Goal: Task Accomplishment & Management: Manage account settings

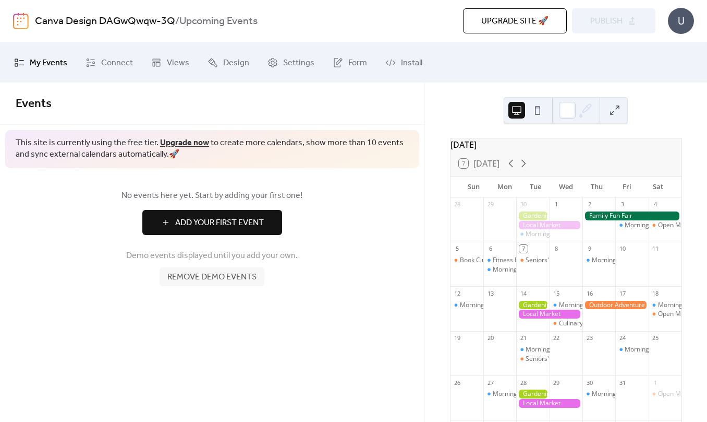
click at [539, 113] on button at bounding box center [538, 110] width 17 height 17
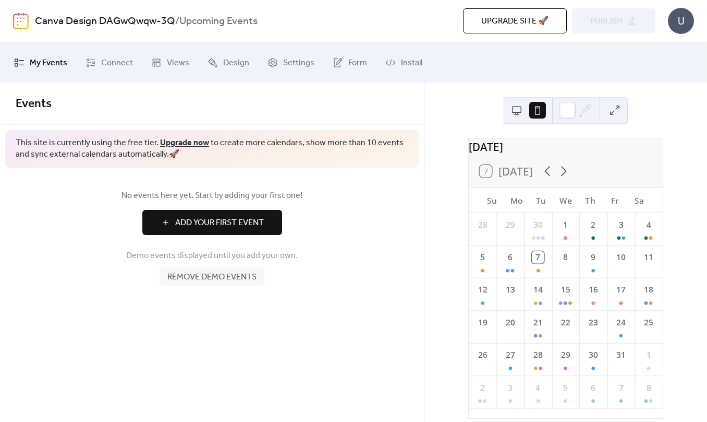
click at [508, 111] on div at bounding box center [566, 110] width 124 height 26
click at [521, 111] on button at bounding box center [517, 110] width 17 height 17
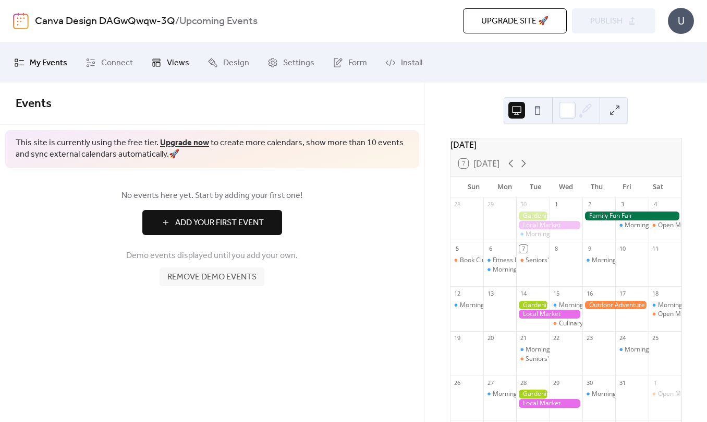
click at [173, 55] on span "Views" at bounding box center [178, 63] width 22 height 16
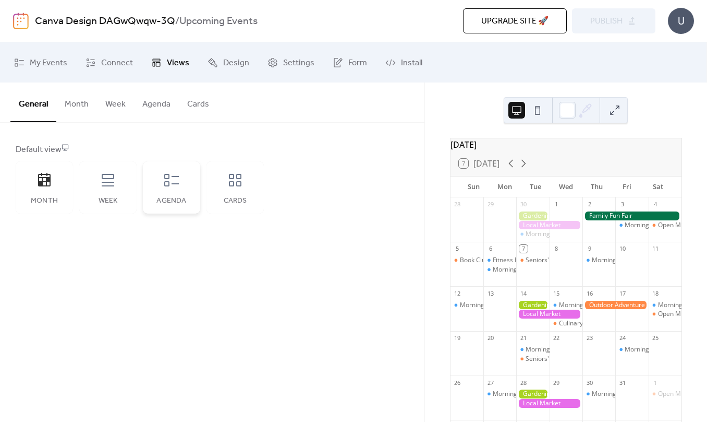
click at [172, 187] on icon at bounding box center [171, 180] width 17 height 17
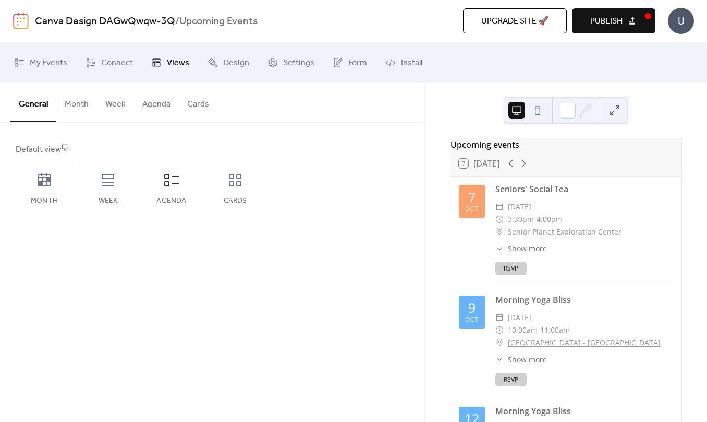
click at [160, 102] on button "Agenda" at bounding box center [156, 101] width 45 height 39
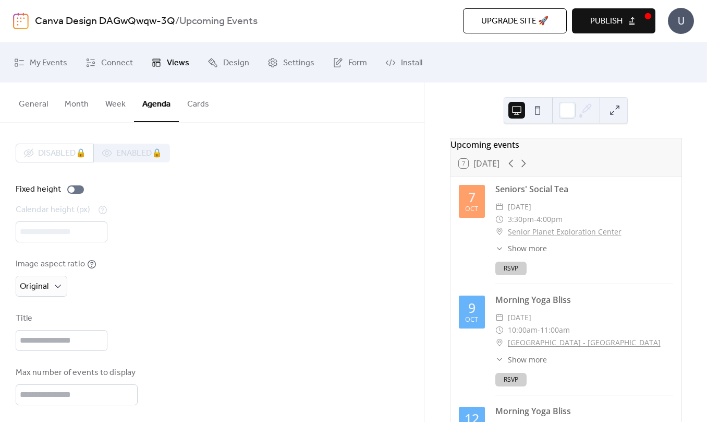
click at [112, 103] on button "Week" at bounding box center [115, 101] width 37 height 39
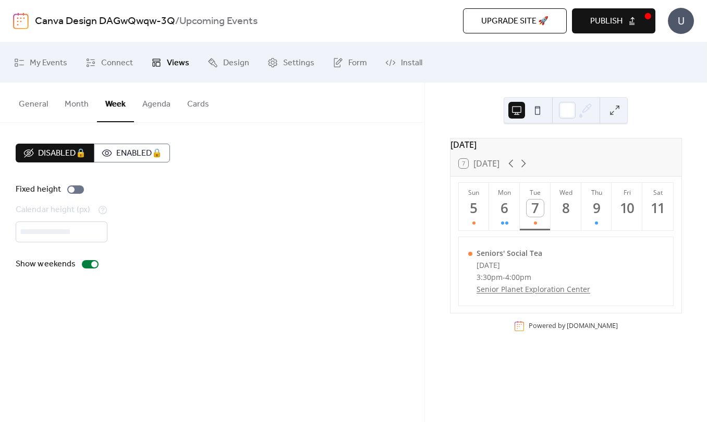
click at [85, 95] on button "Month" at bounding box center [76, 101] width 41 height 39
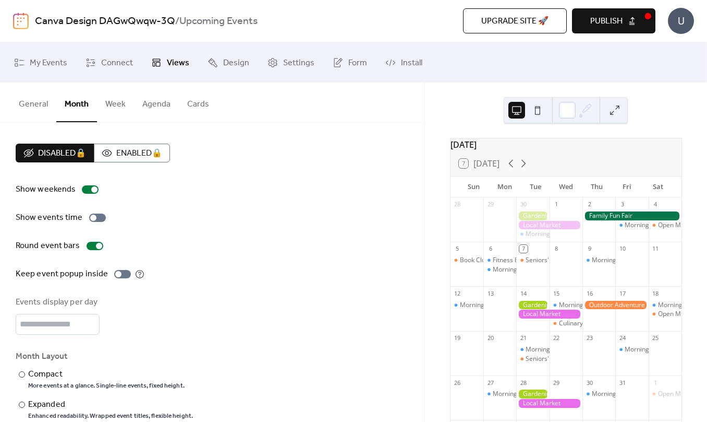
click at [34, 106] on button "General" at bounding box center [33, 101] width 46 height 39
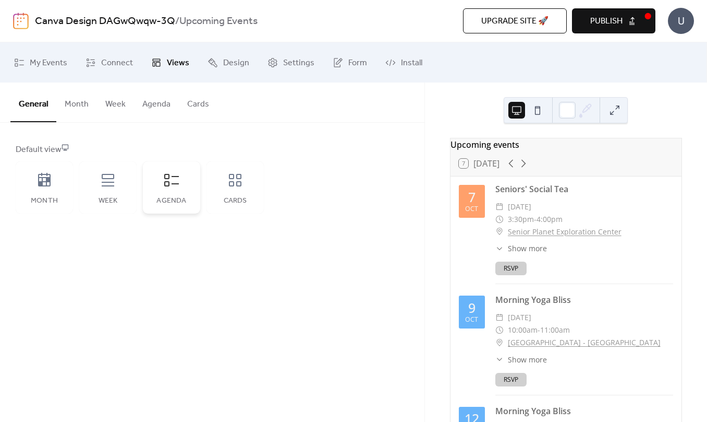
click at [172, 189] on div "Agenda" at bounding box center [171, 187] width 57 height 52
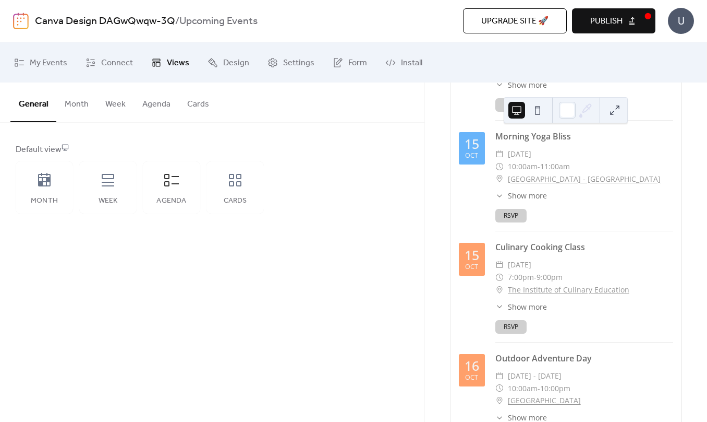
scroll to position [290, 0]
